Goal: Task Accomplishment & Management: Use online tool/utility

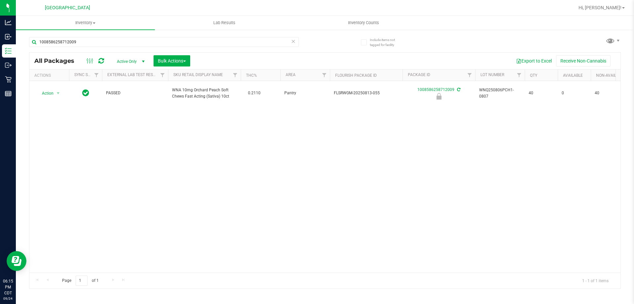
click at [295, 41] on icon at bounding box center [293, 41] width 5 height 8
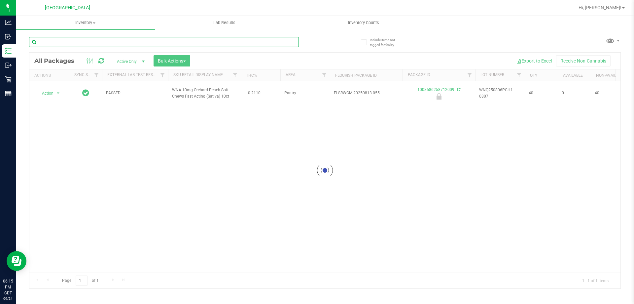
click at [288, 42] on input "text" at bounding box center [164, 42] width 270 height 10
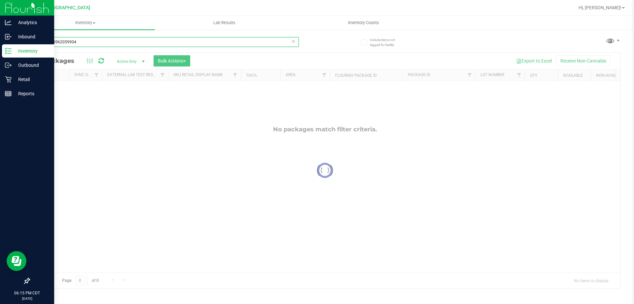
drag, startPoint x: 170, startPoint y: 42, endPoint x: 0, endPoint y: 45, distance: 169.8
click at [0, 45] on div "Analytics Inbound Inventory Outbound Retail Reports 06:15 PM CDT 09/24/2025 09/…" at bounding box center [317, 152] width 634 height 304
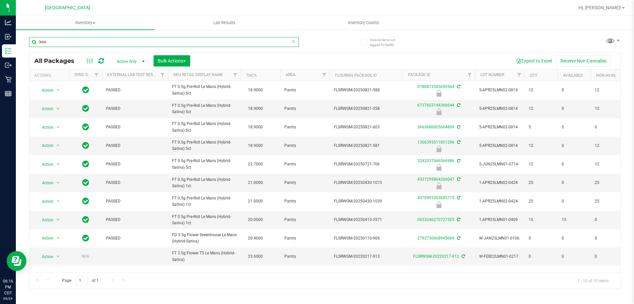
type input "lmn"
click at [294, 42] on icon at bounding box center [293, 41] width 5 height 8
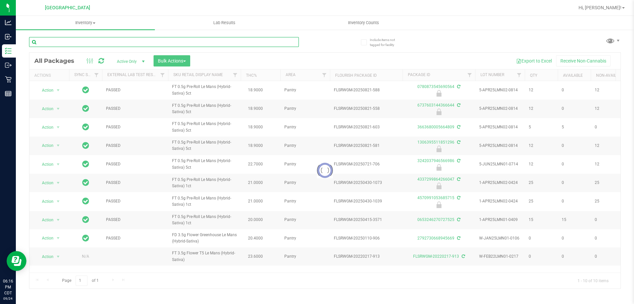
click at [283, 41] on input "text" at bounding box center [164, 42] width 270 height 10
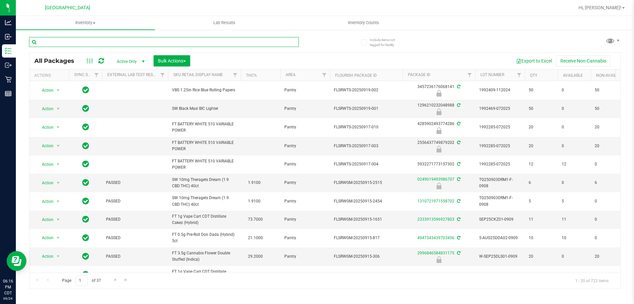
click at [283, 41] on input "text" at bounding box center [164, 42] width 270 height 10
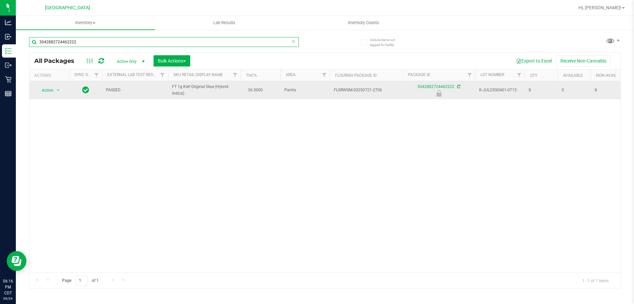
type input "3042882724462222"
click at [53, 86] on span "Action" at bounding box center [45, 90] width 18 height 9
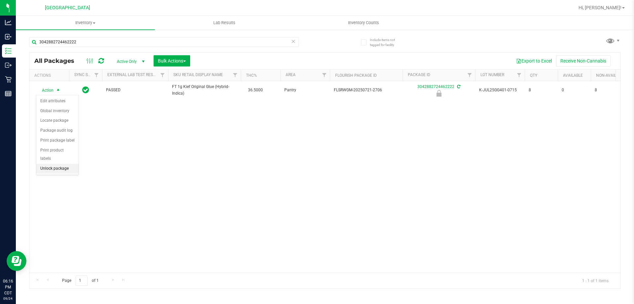
drag, startPoint x: 69, startPoint y: 163, endPoint x: 65, endPoint y: 160, distance: 5.5
click at [68, 163] on li "Unlock package" at bounding box center [57, 168] width 42 height 10
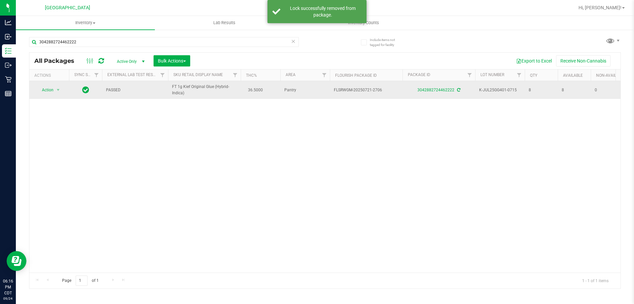
click at [51, 89] on span "Action" at bounding box center [45, 89] width 18 height 9
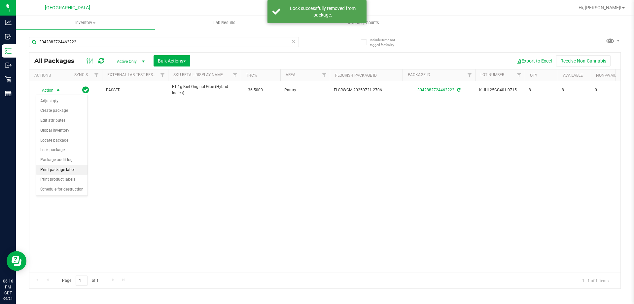
click at [70, 166] on li "Print package label" at bounding box center [61, 170] width 51 height 10
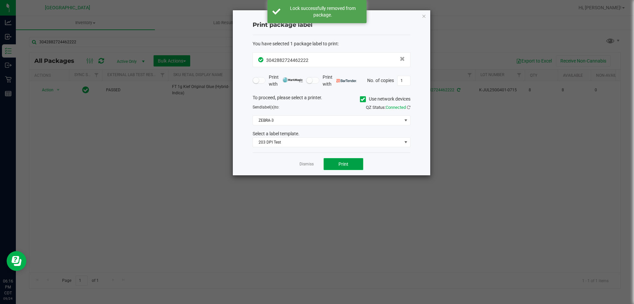
click at [335, 159] on button "Print" at bounding box center [344, 164] width 40 height 12
click at [311, 164] on link "Dismiss" at bounding box center [307, 164] width 14 height 6
